Goal: Navigation & Orientation: Find specific page/section

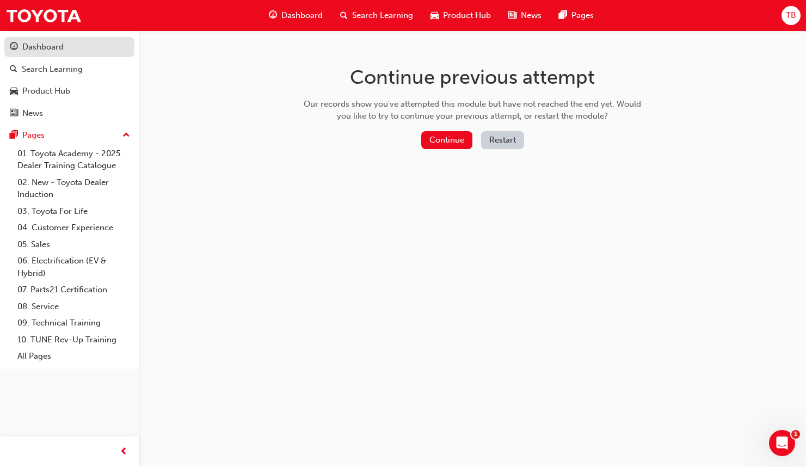
click at [44, 41] on div "Dashboard" at bounding box center [42, 47] width 41 height 13
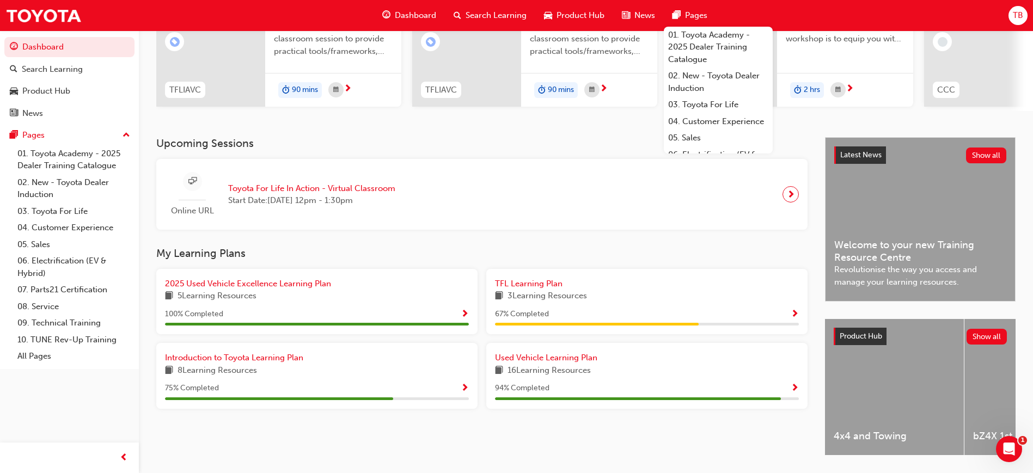
scroll to position [163, 0]
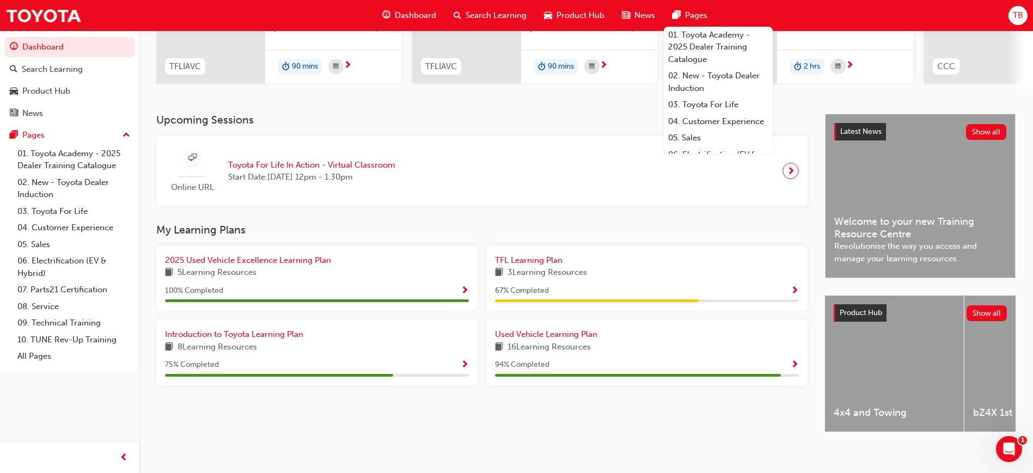
click at [794, 367] on span "Show Progress" at bounding box center [794, 365] width 8 height 10
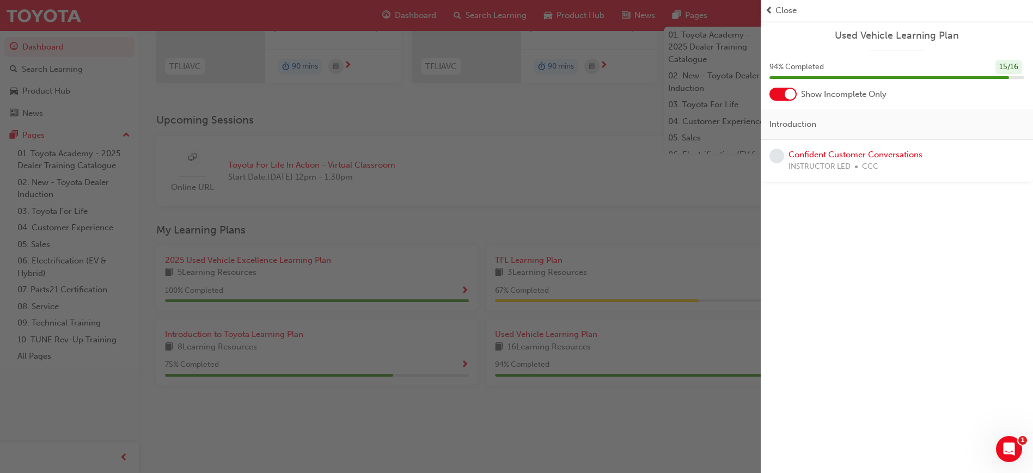
click at [461, 192] on div "button" at bounding box center [380, 236] width 761 height 473
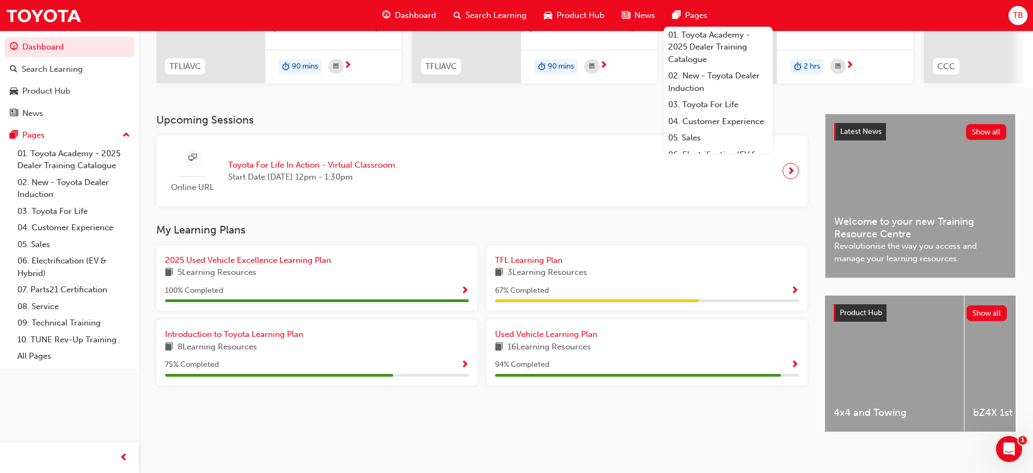
click at [794, 295] on span "Show Progress" at bounding box center [794, 291] width 8 height 10
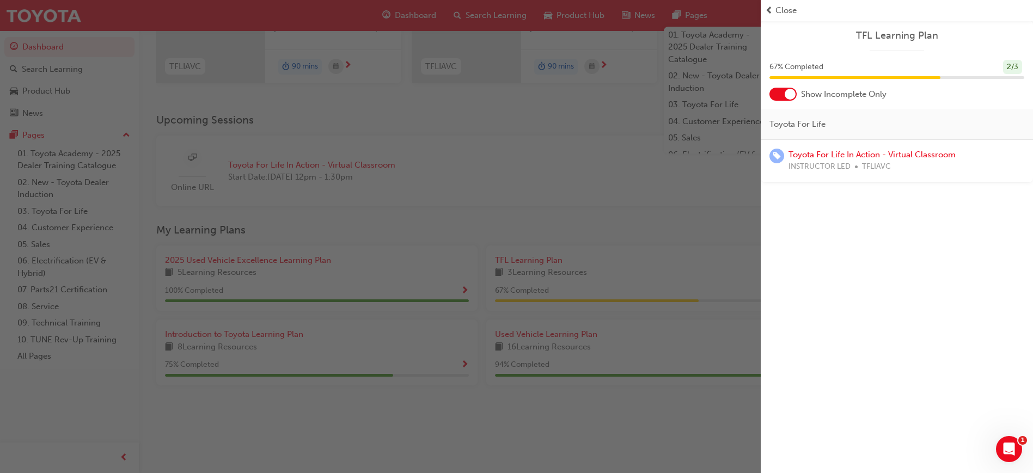
click at [670, 193] on div "button" at bounding box center [380, 236] width 761 height 473
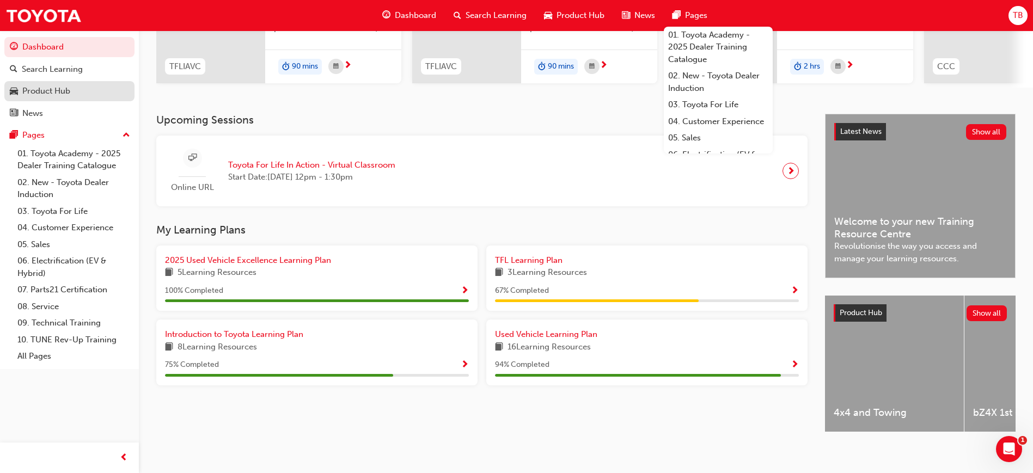
click at [68, 91] on div "Product Hub" at bounding box center [46, 91] width 48 height 13
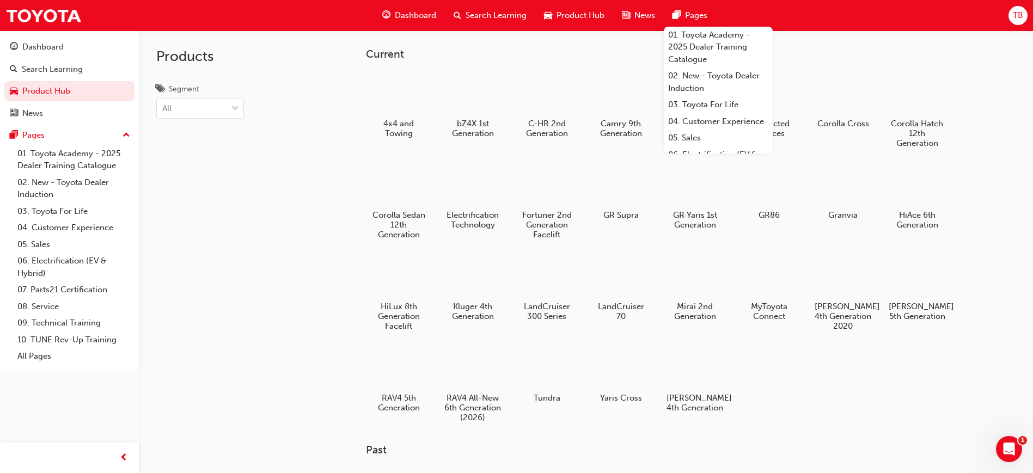
click at [806, 346] on div "4x4 and Towing bZ4X 1st Generation C-HR 2nd Generation Camry 9th Generation Coa…" at bounding box center [675, 252] width 618 height 366
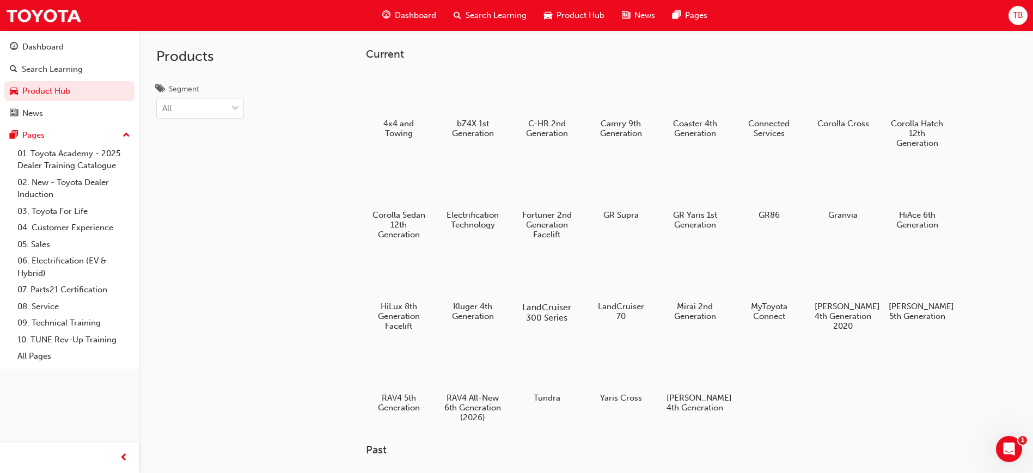
click at [546, 284] on div at bounding box center [547, 276] width 60 height 44
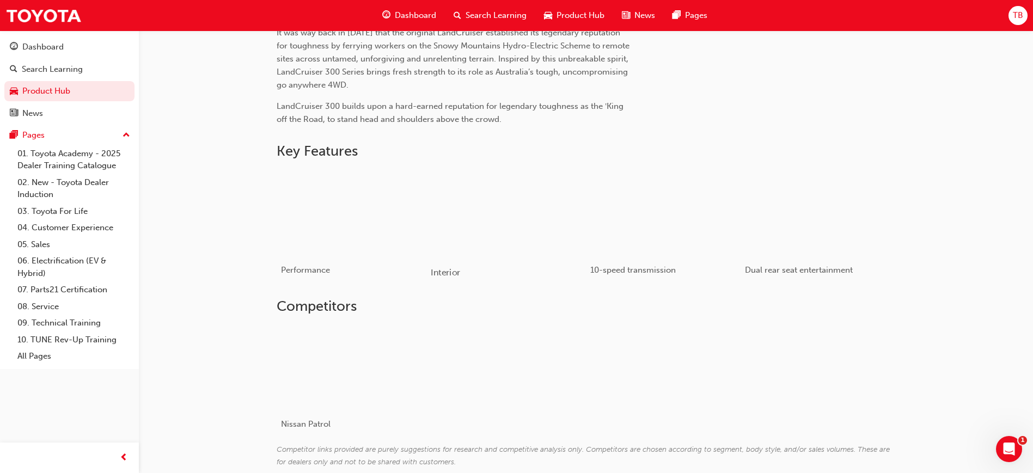
scroll to position [490, 0]
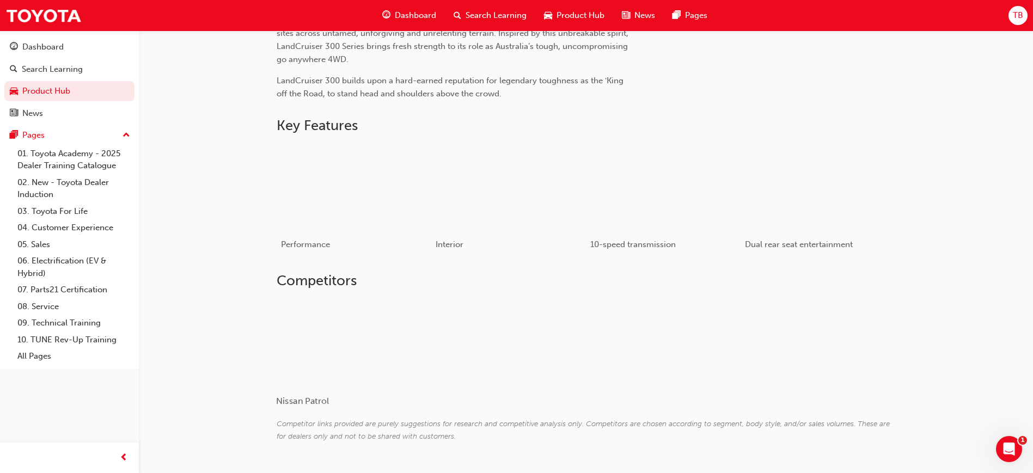
click at [348, 322] on div at bounding box center [341, 342] width 130 height 87
